Goal: Information Seeking & Learning: Learn about a topic

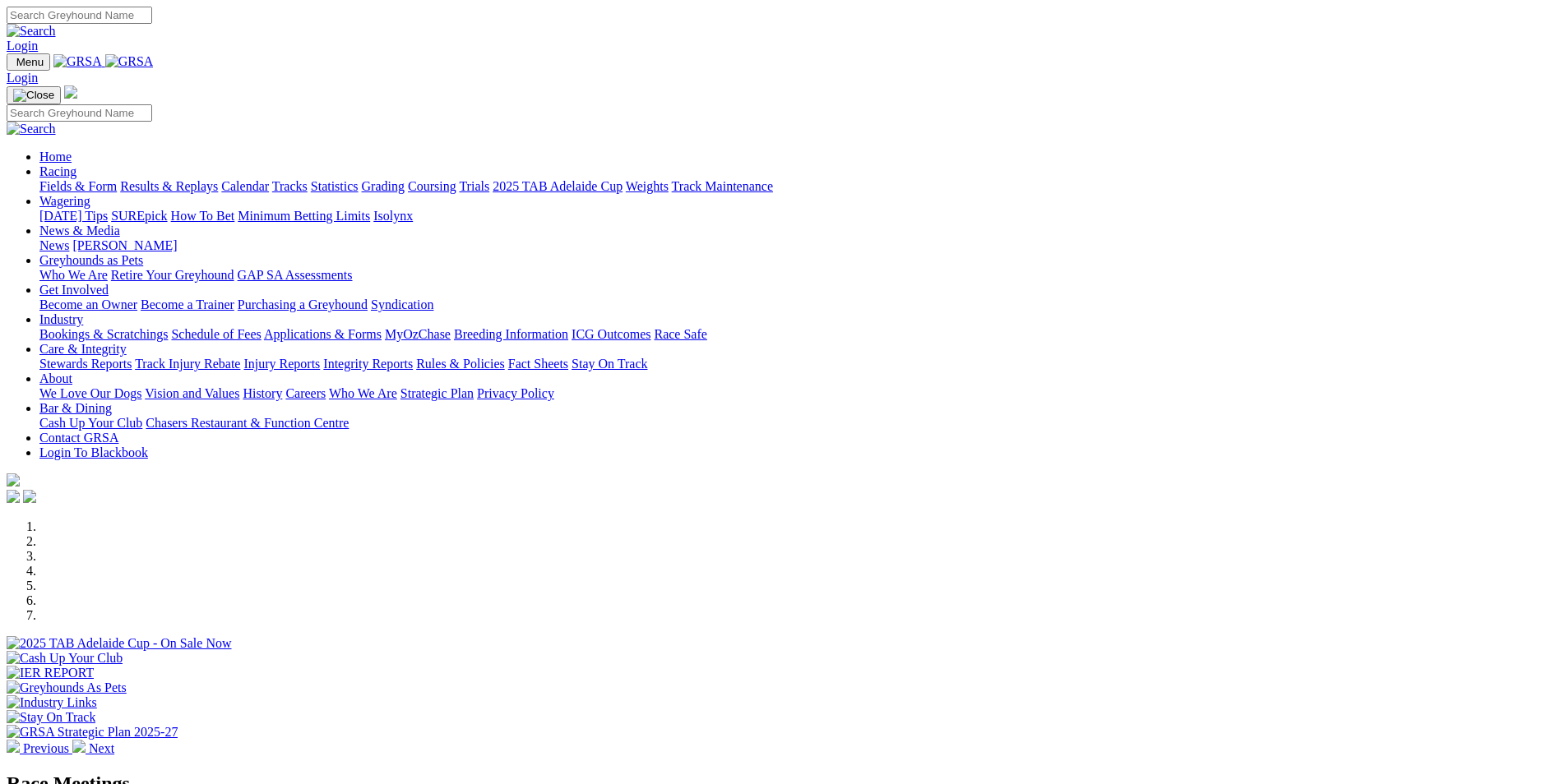
click at [76, 164] on link "Racing" at bounding box center [58, 170] width 37 height 14
click at [358, 180] on link "Statistics" at bounding box center [334, 186] width 48 height 14
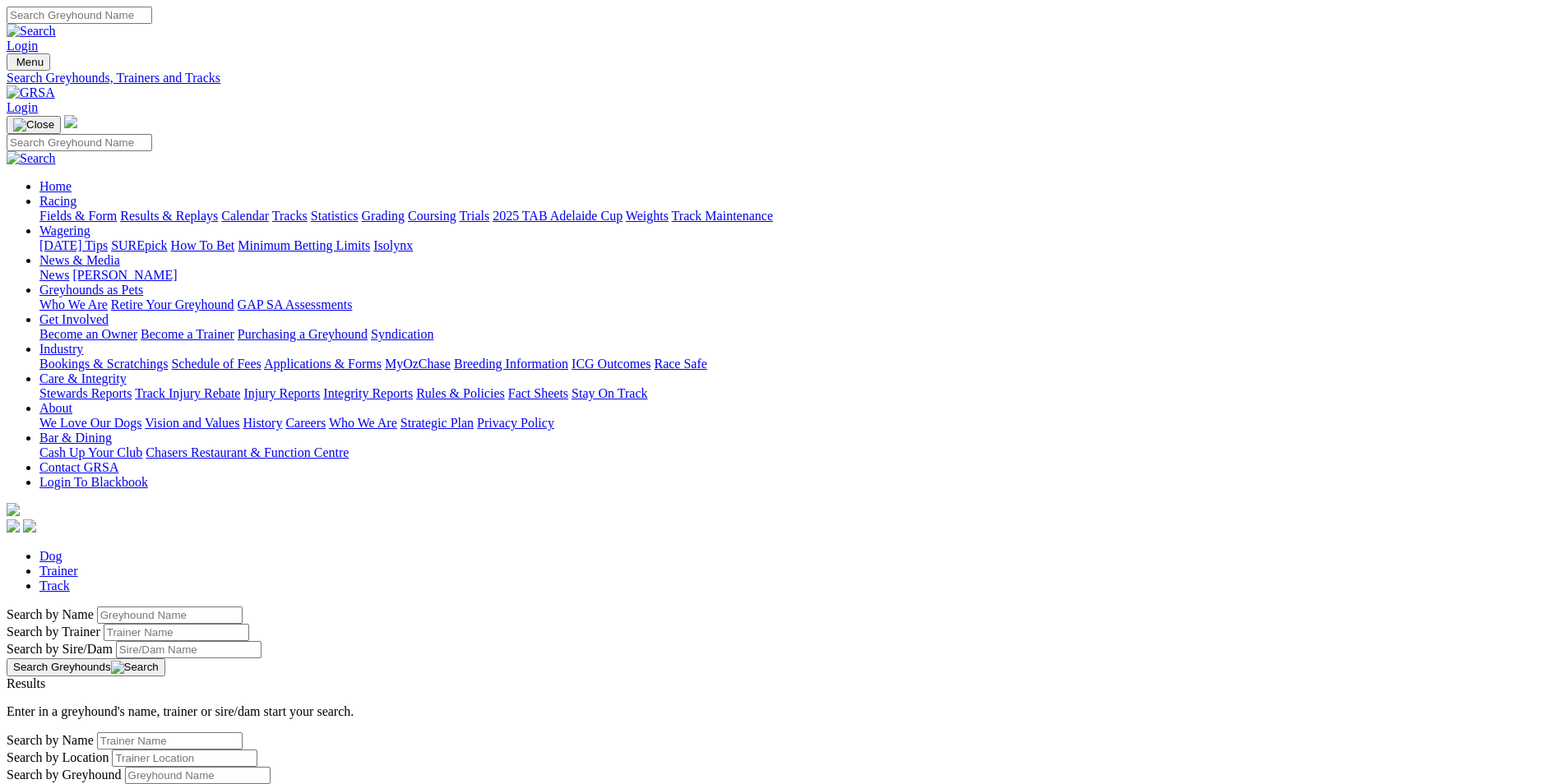
click at [242, 606] on input "Search by Greyhound name" at bounding box center [170, 614] width 146 height 18
type input "white owl"
click at [165, 659] on button "Search Greyhounds" at bounding box center [86, 668] width 158 height 18
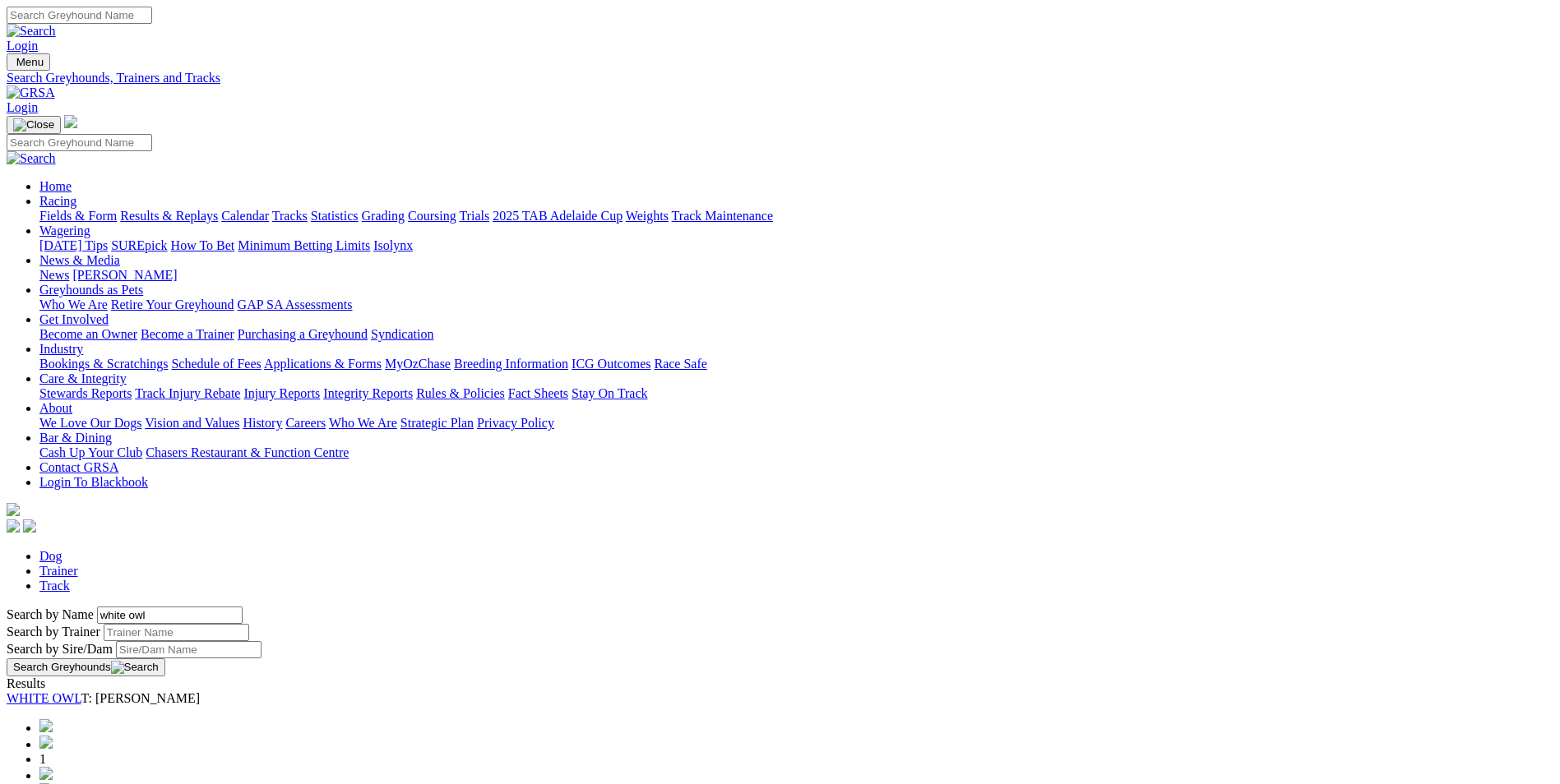
click at [81, 691] on link "WHITE OWL" at bounding box center [43, 697] width 75 height 14
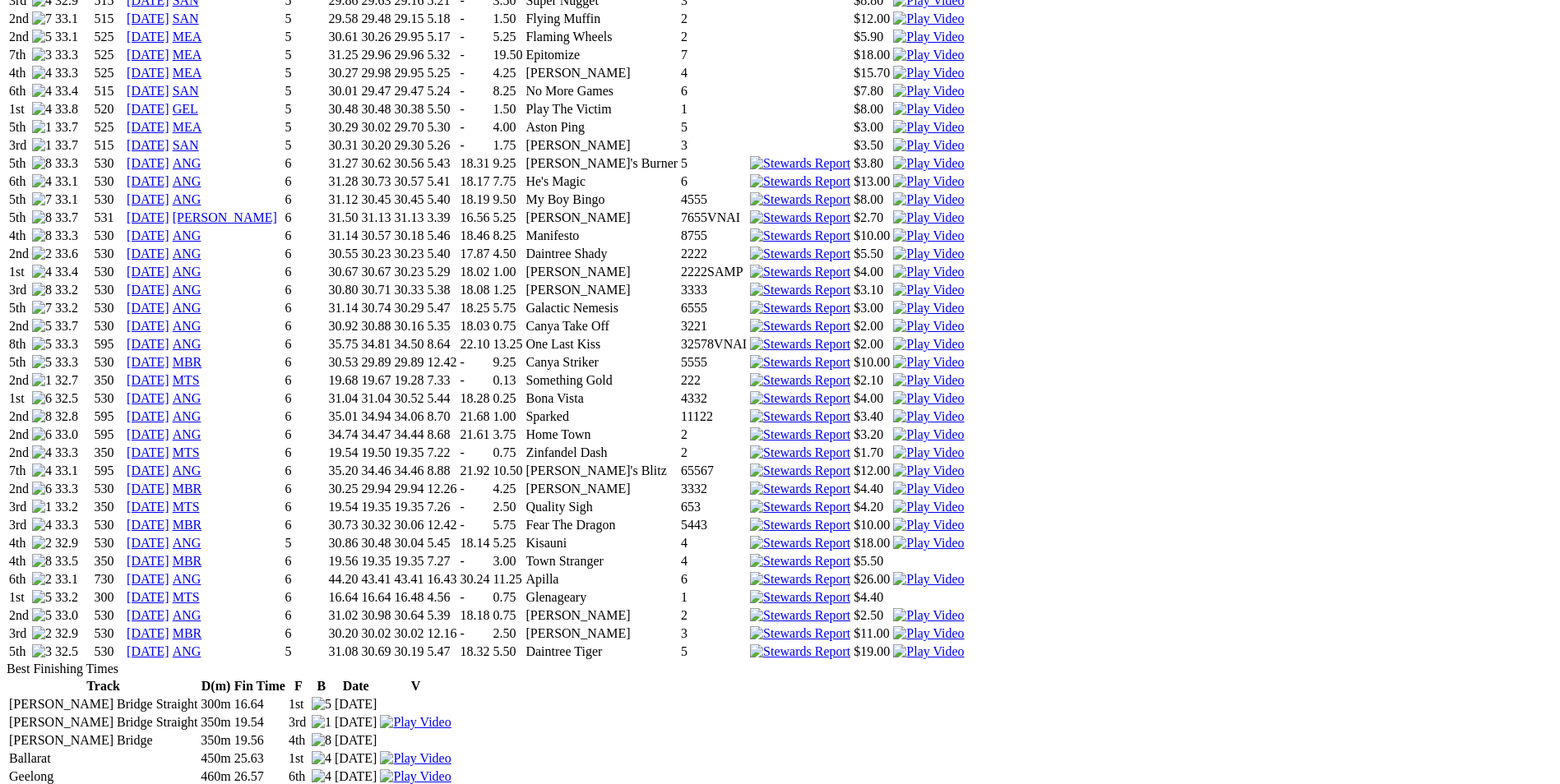
scroll to position [1398, 0]
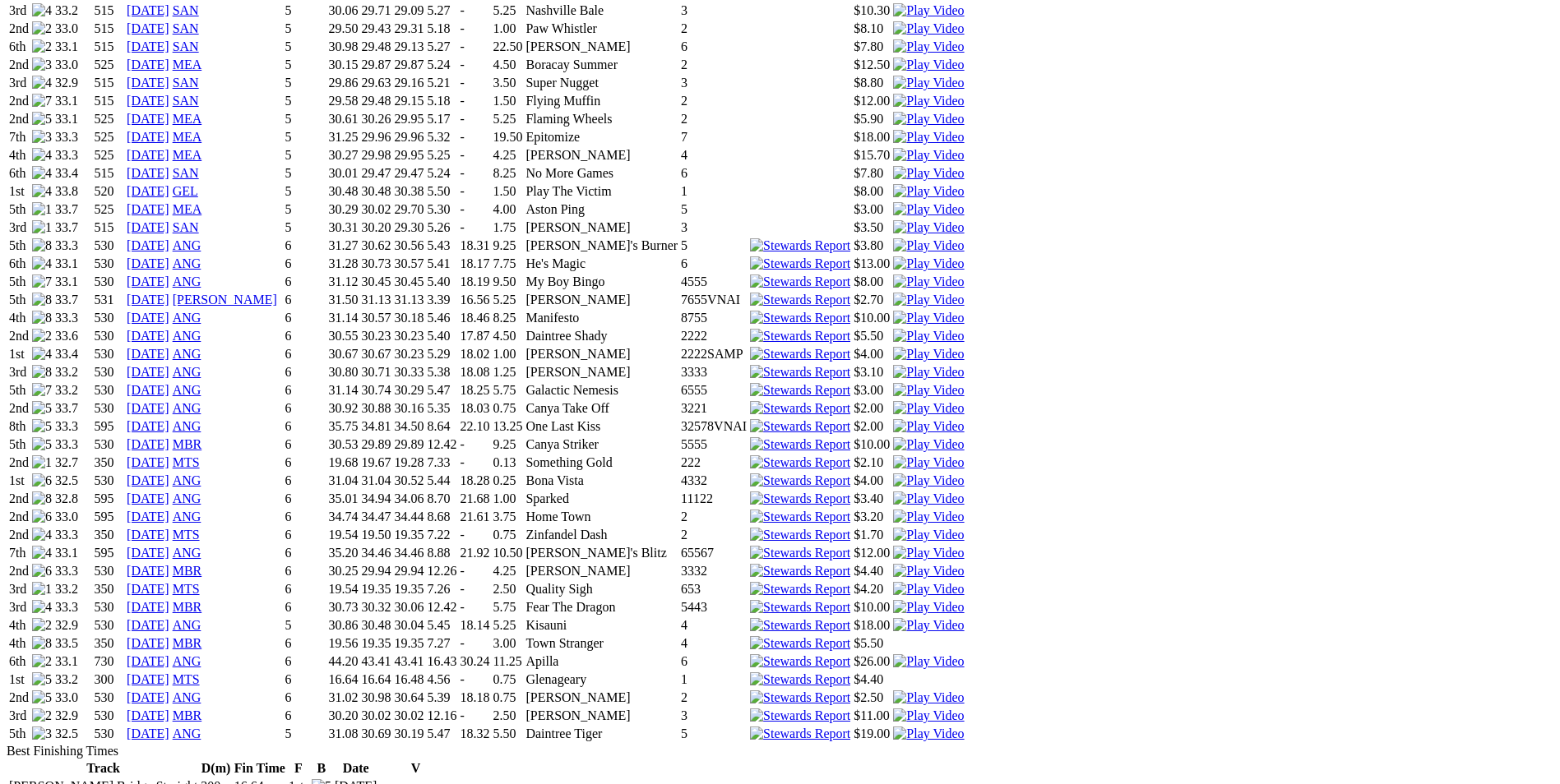
click at [964, 708] on img at bounding box center [928, 716] width 71 height 15
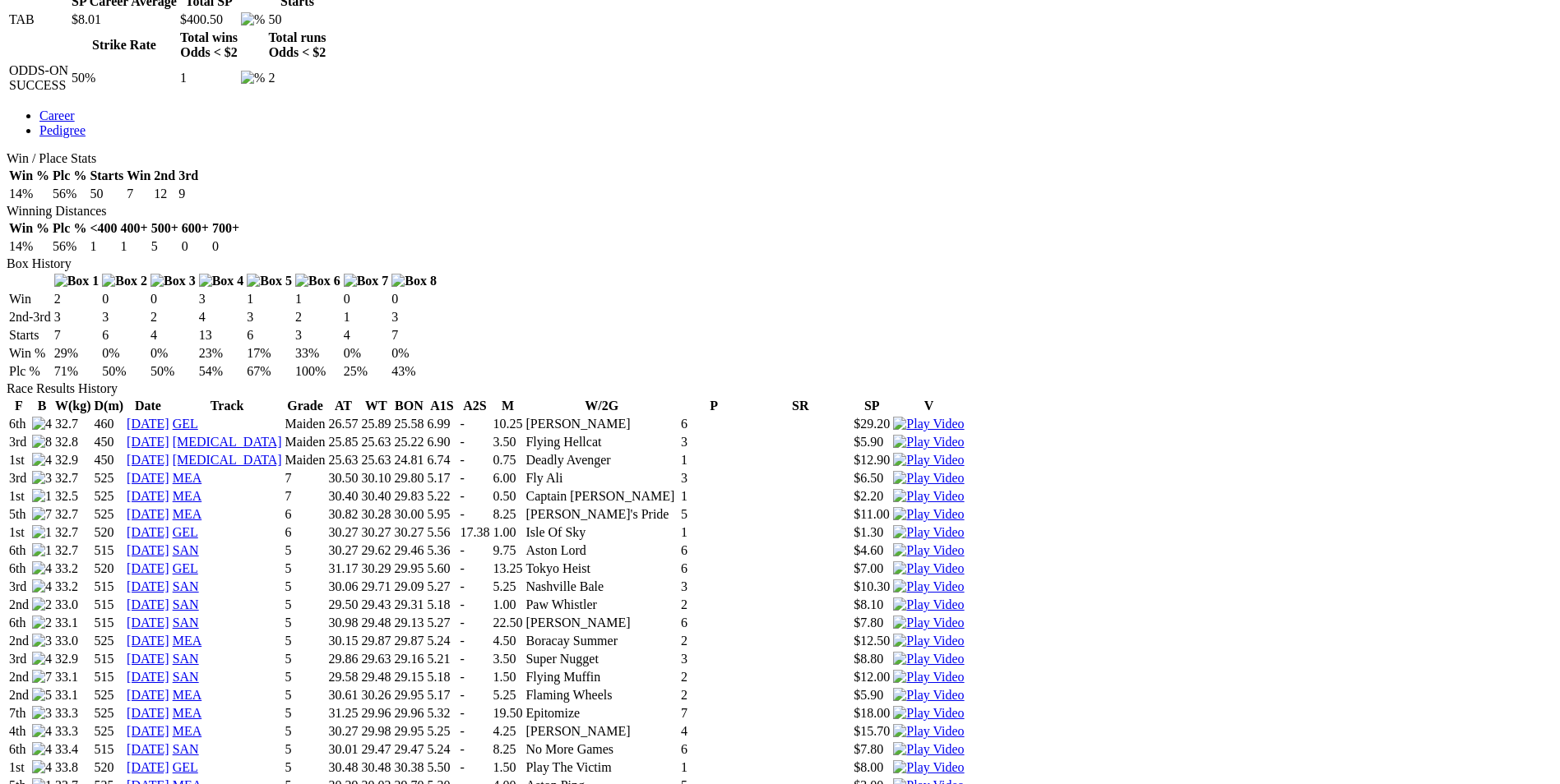
scroll to position [822, 0]
click at [964, 759] on img at bounding box center [928, 766] width 71 height 15
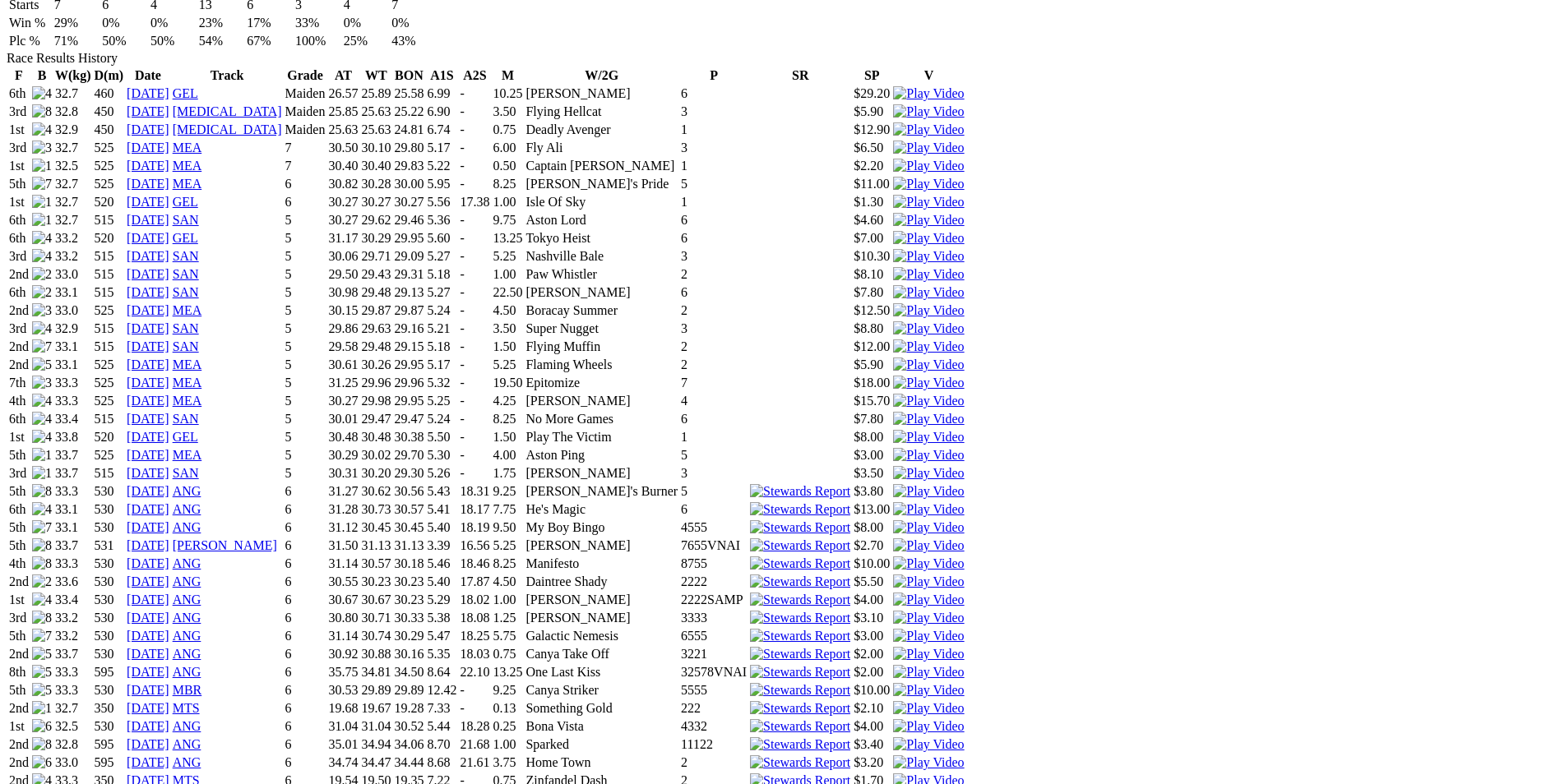
scroll to position [1316, 0]
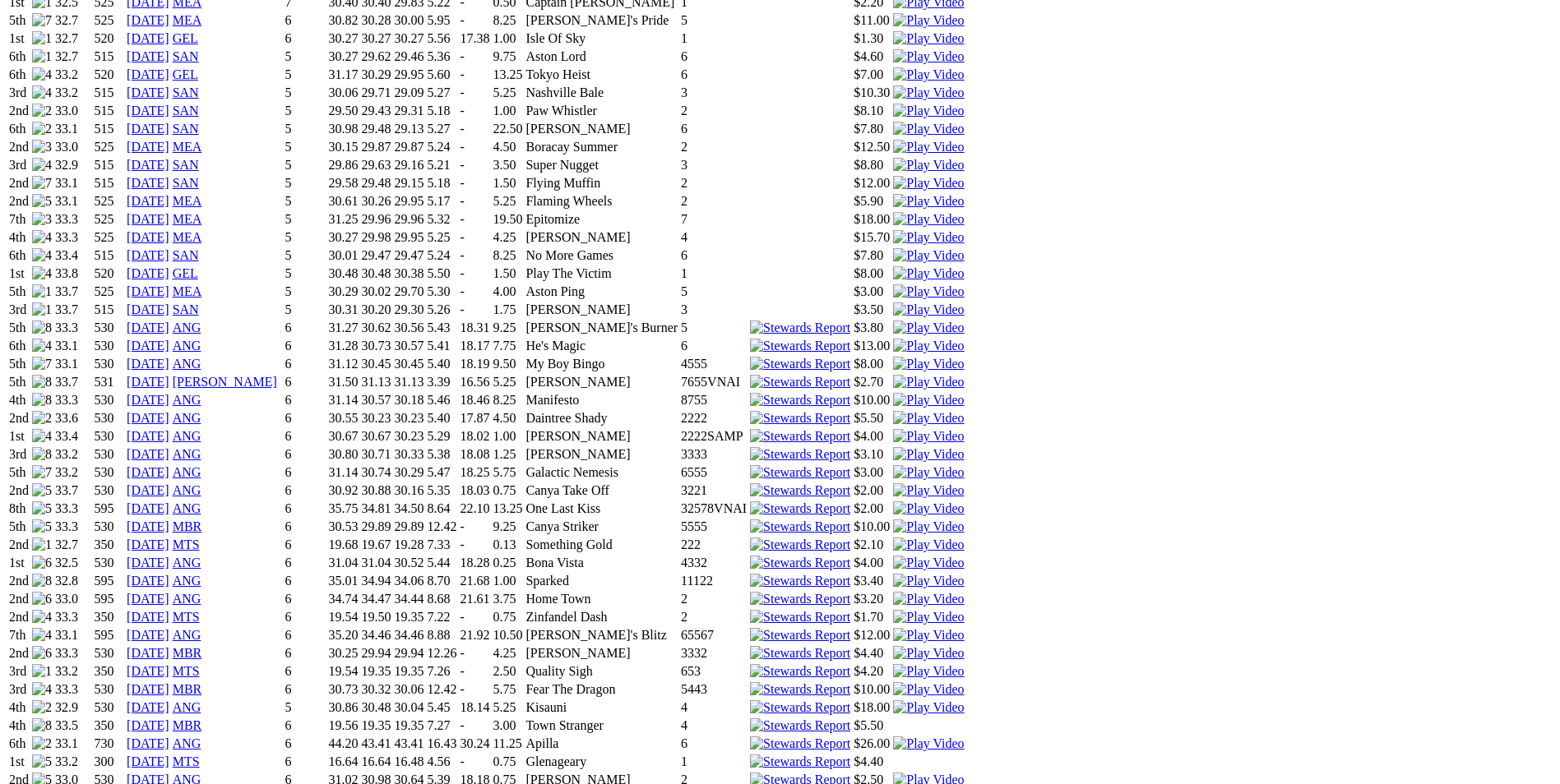
click at [965, 754] on td at bounding box center [928, 762] width 73 height 17
click at [964, 773] on img at bounding box center [928, 780] width 71 height 15
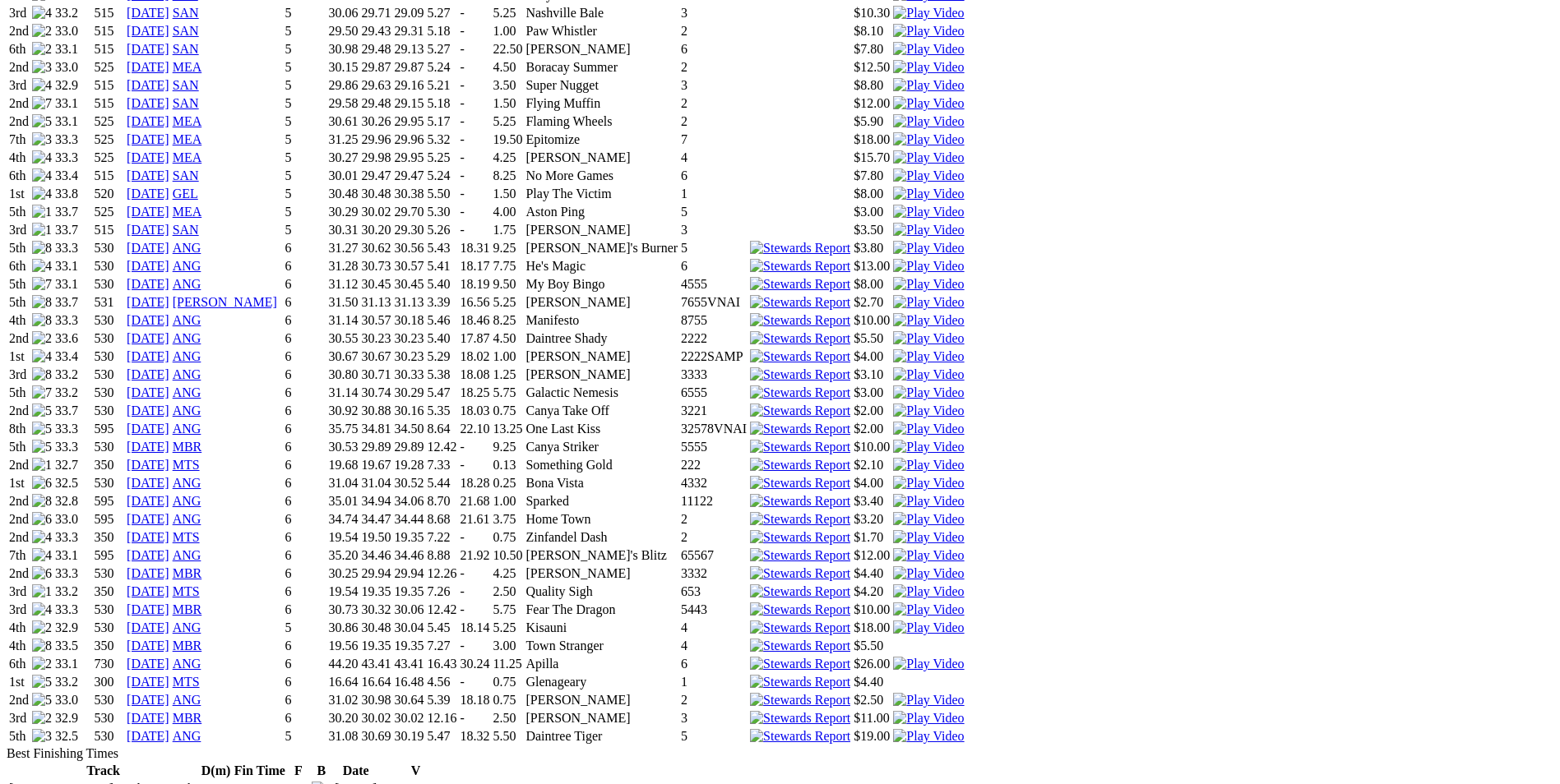
scroll to position [1398, 0]
click at [964, 474] on img at bounding box center [928, 481] width 71 height 15
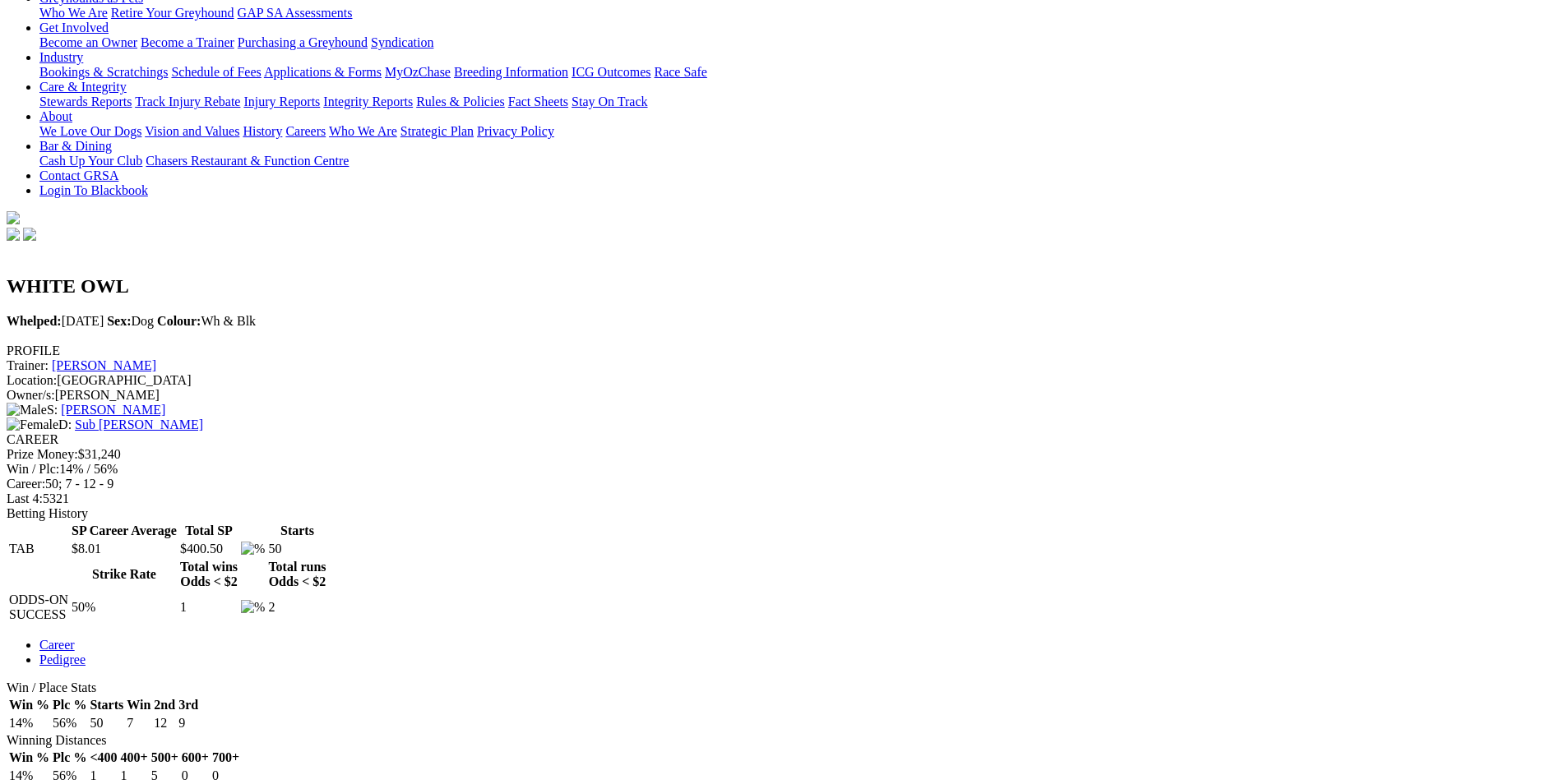
scroll to position [247, 0]
